Goal: Transaction & Acquisition: Purchase product/service

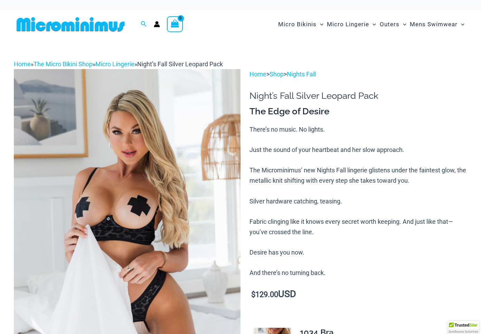
click at [140, 163] on img at bounding box center [127, 239] width 226 height 340
click at [141, 163] on img at bounding box center [127, 239] width 226 height 340
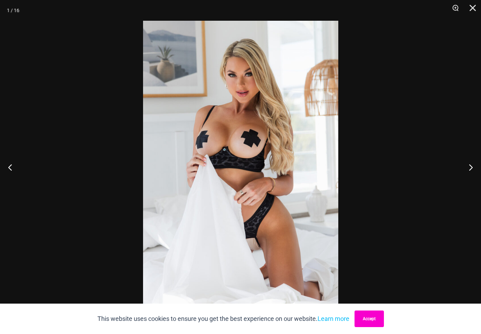
drag, startPoint x: 379, startPoint y: 330, endPoint x: 375, endPoint y: 324, distance: 6.8
click at [378, 330] on div "This website uses cookies to ensure you get the best experience on our website.…" at bounding box center [240, 318] width 481 height 30
click at [375, 323] on button "Accept" at bounding box center [368, 318] width 29 height 17
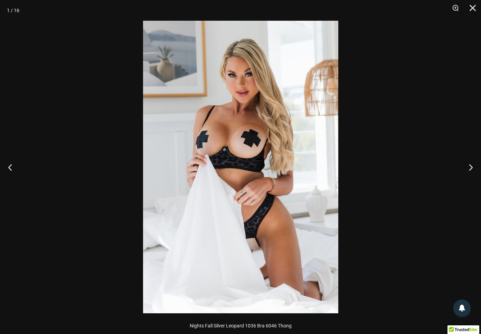
click at [245, 189] on img at bounding box center [240, 167] width 195 height 292
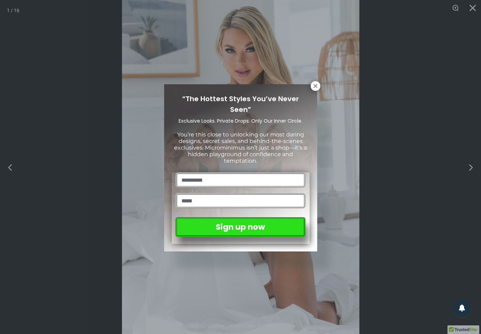
click at [318, 80] on div "“The Hottest Styles You’ve Never Seen” Exclusive Looks. Private Drops. Only Our…" at bounding box center [240, 167] width 481 height 334
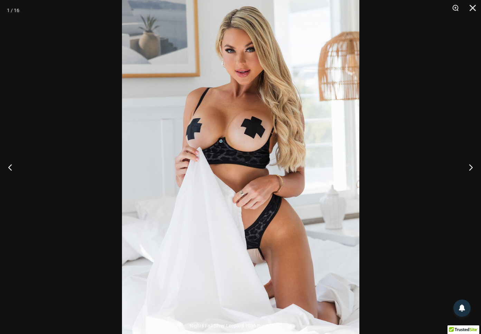
click at [319, 85] on img at bounding box center [240, 162] width 237 height 356
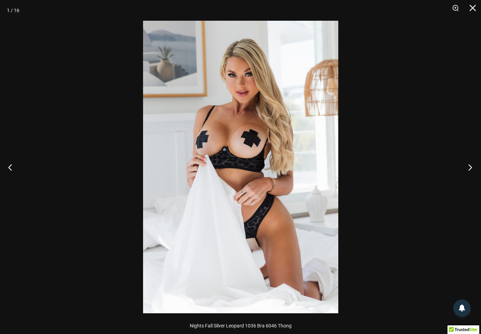
click at [473, 167] on button "Next" at bounding box center [468, 167] width 26 height 35
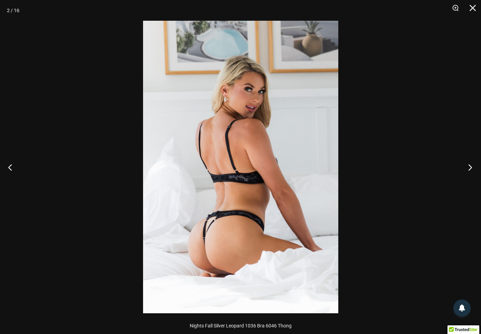
click at [472, 166] on button "Next" at bounding box center [468, 167] width 26 height 35
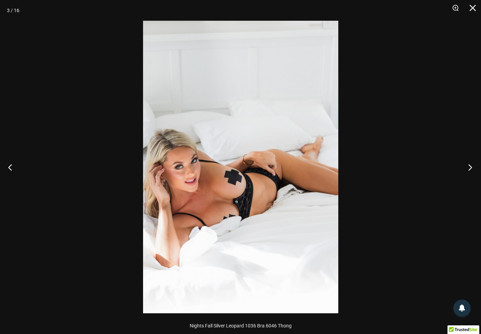
click at [472, 166] on button "Next" at bounding box center [468, 167] width 26 height 35
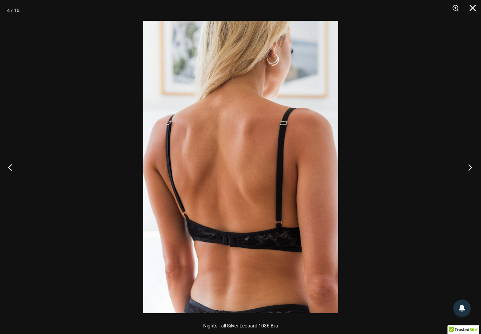
click at [472, 166] on button "Next" at bounding box center [468, 167] width 26 height 35
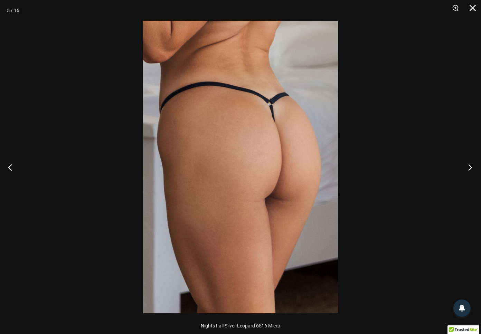
click at [472, 166] on button "Next" at bounding box center [468, 167] width 26 height 35
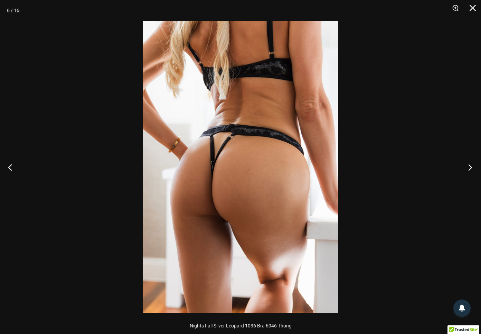
click at [472, 166] on button "Next" at bounding box center [468, 167] width 26 height 35
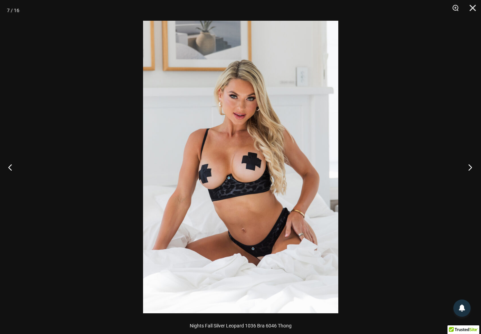
click at [472, 166] on button "Next" at bounding box center [468, 167] width 26 height 35
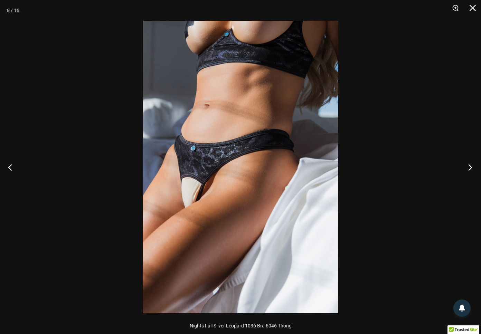
click at [472, 166] on button "Next" at bounding box center [468, 167] width 26 height 35
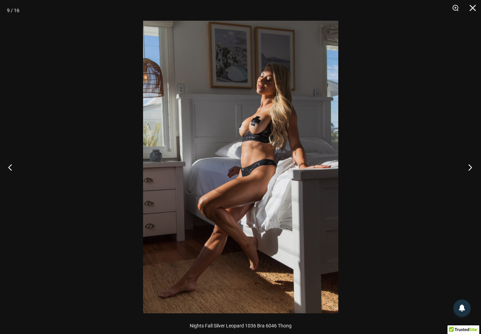
click at [472, 166] on button "Next" at bounding box center [468, 167] width 26 height 35
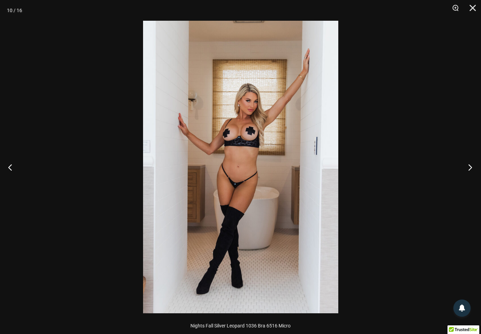
click at [472, 166] on button "Next" at bounding box center [468, 167] width 26 height 35
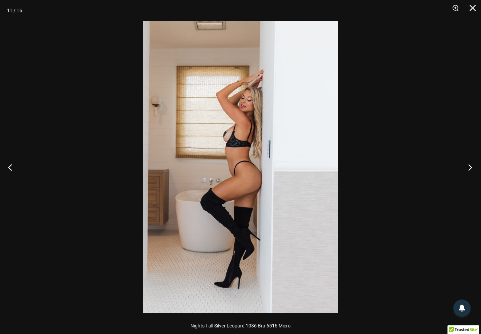
click at [472, 166] on button "Next" at bounding box center [468, 167] width 26 height 35
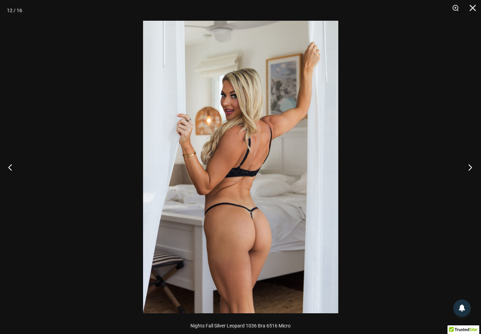
click at [472, 166] on button "Next" at bounding box center [468, 167] width 26 height 35
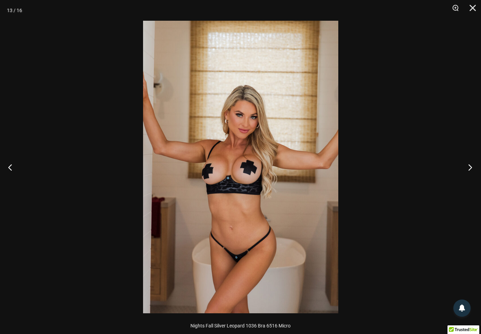
click at [472, 166] on button "Next" at bounding box center [468, 167] width 26 height 35
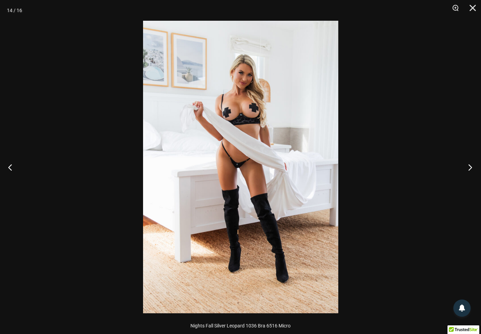
click at [472, 166] on button "Next" at bounding box center [468, 167] width 26 height 35
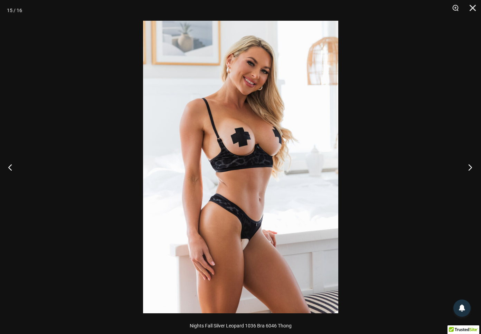
click at [472, 166] on button "Next" at bounding box center [468, 167] width 26 height 35
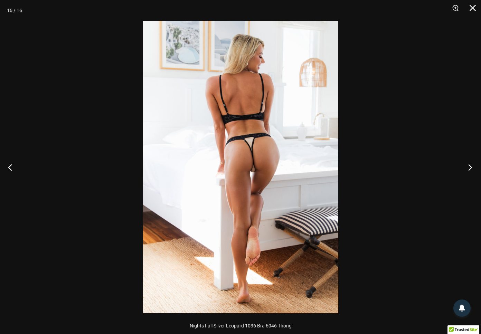
click at [472, 166] on button "Next" at bounding box center [468, 167] width 26 height 35
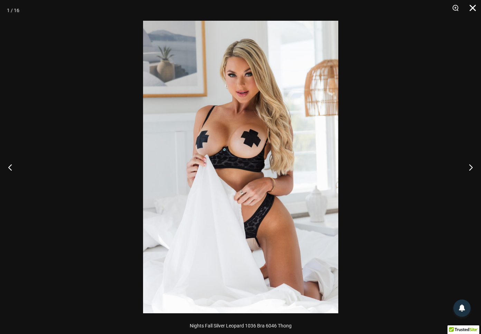
click at [473, 8] on button "Close" at bounding box center [469, 10] width 17 height 21
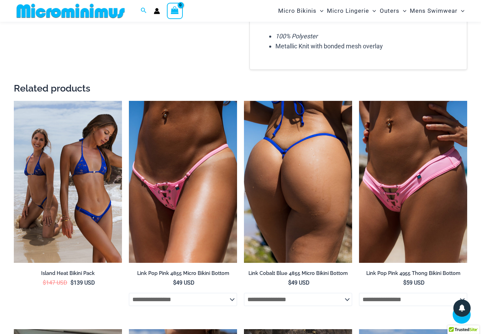
scroll to position [994, 0]
